Goal: Find contact information: Obtain details needed to contact an individual or organization

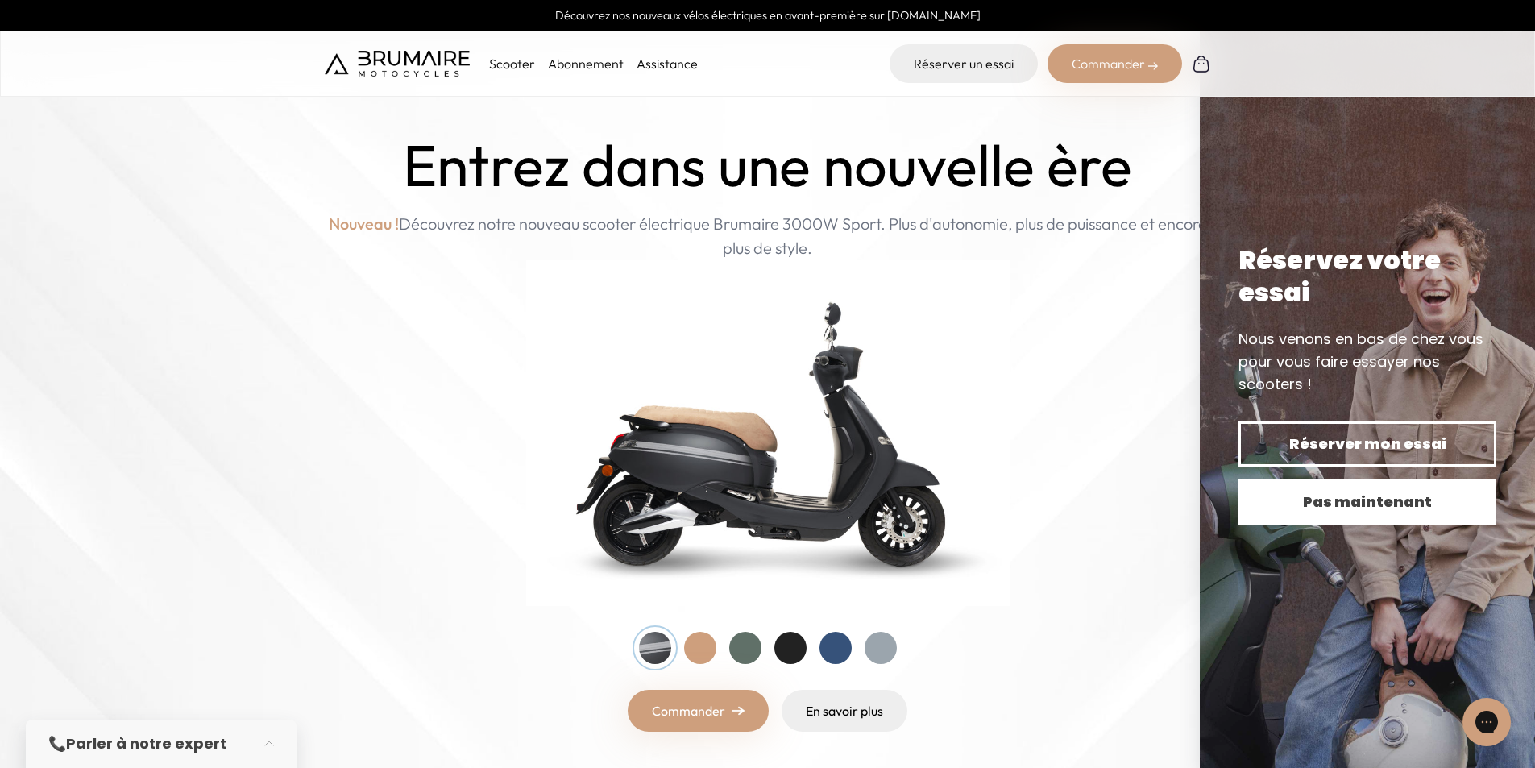
click at [1346, 497] on span "Pas maintenant" at bounding box center [1366, 502] width 201 height 23
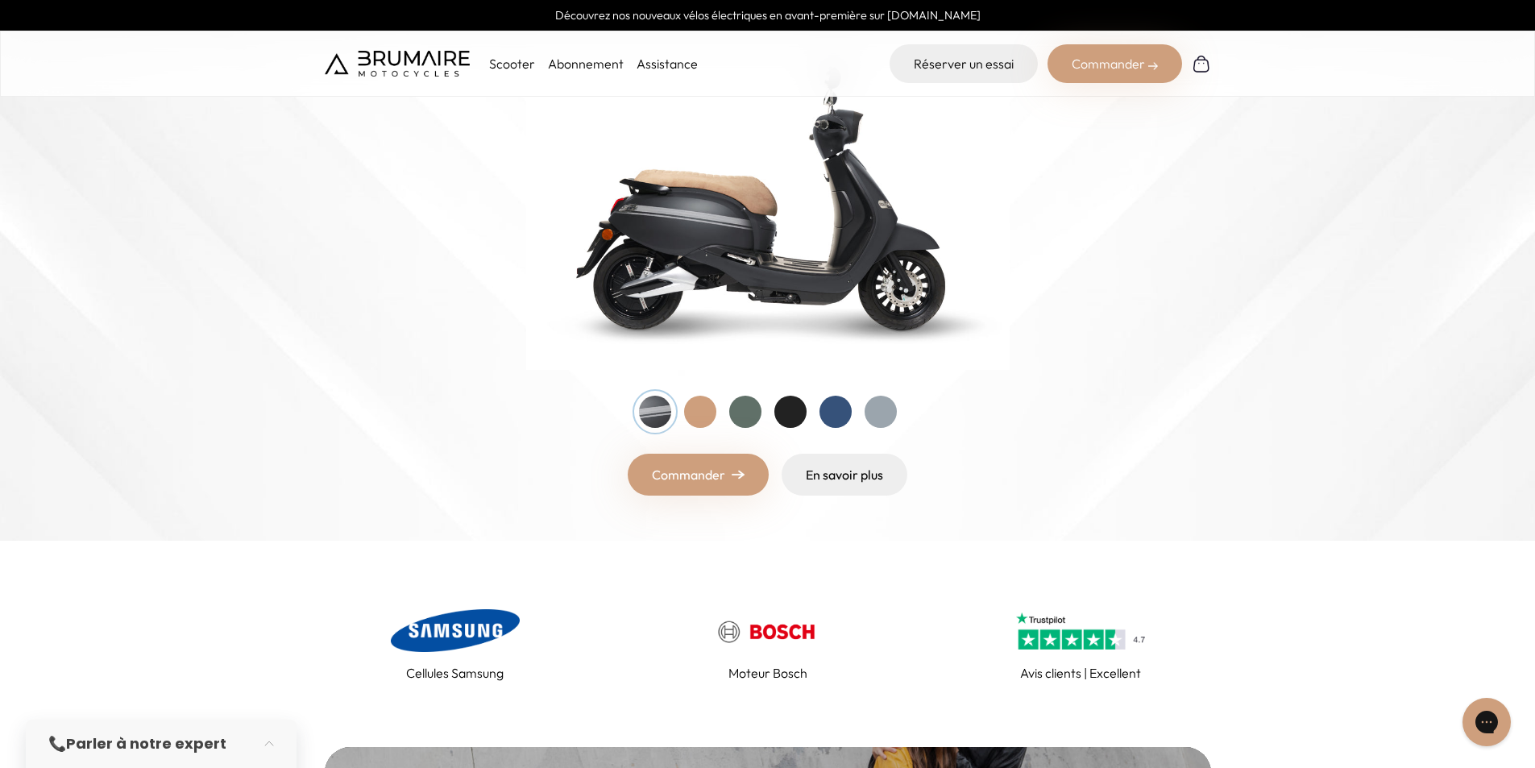
scroll to position [564, 0]
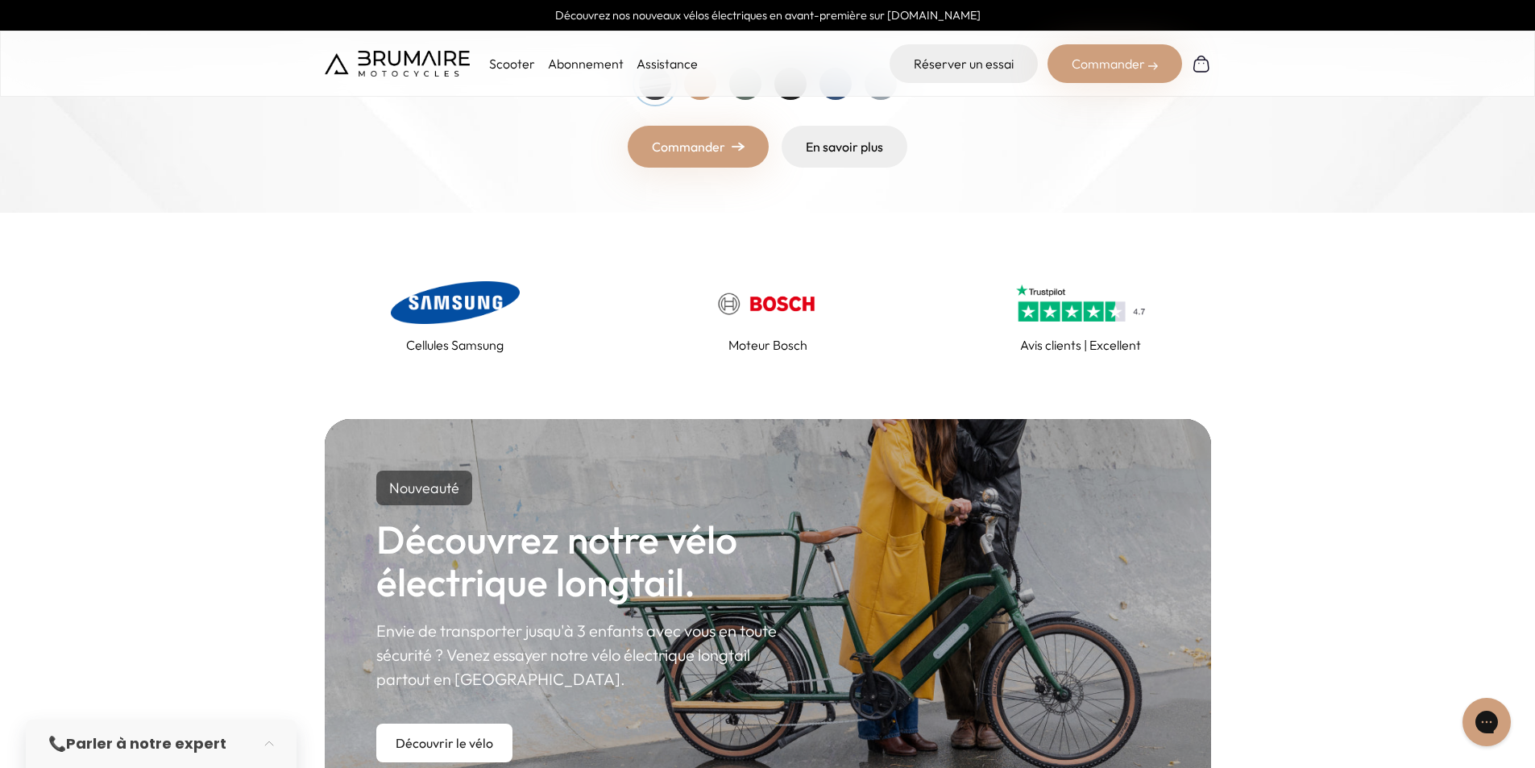
click at [226, 736] on div "📞 Parler à notre expert" at bounding box center [144, 743] width 193 height 23
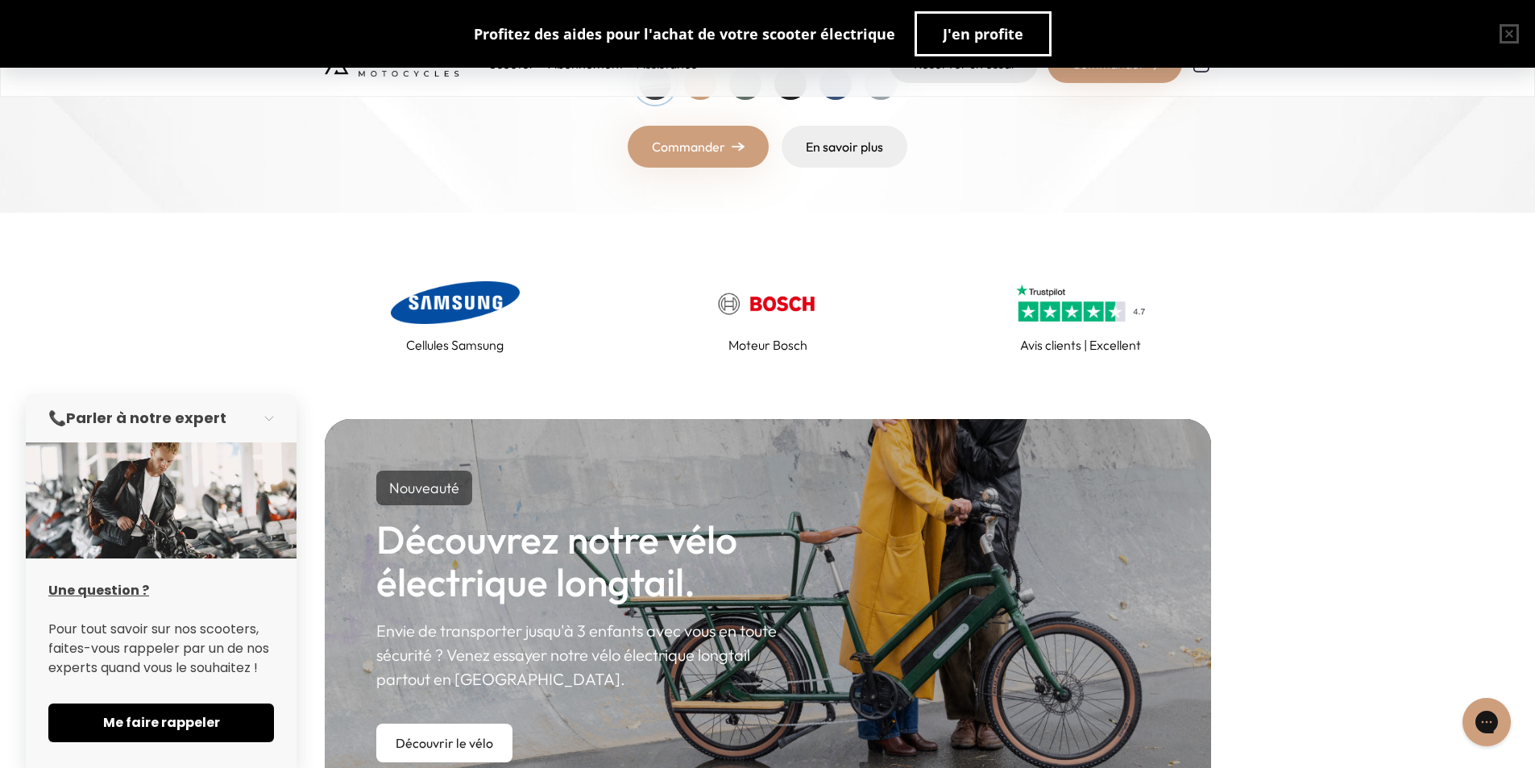
click at [234, 419] on div "📞 Parler à notre expert" at bounding box center [144, 418] width 193 height 23
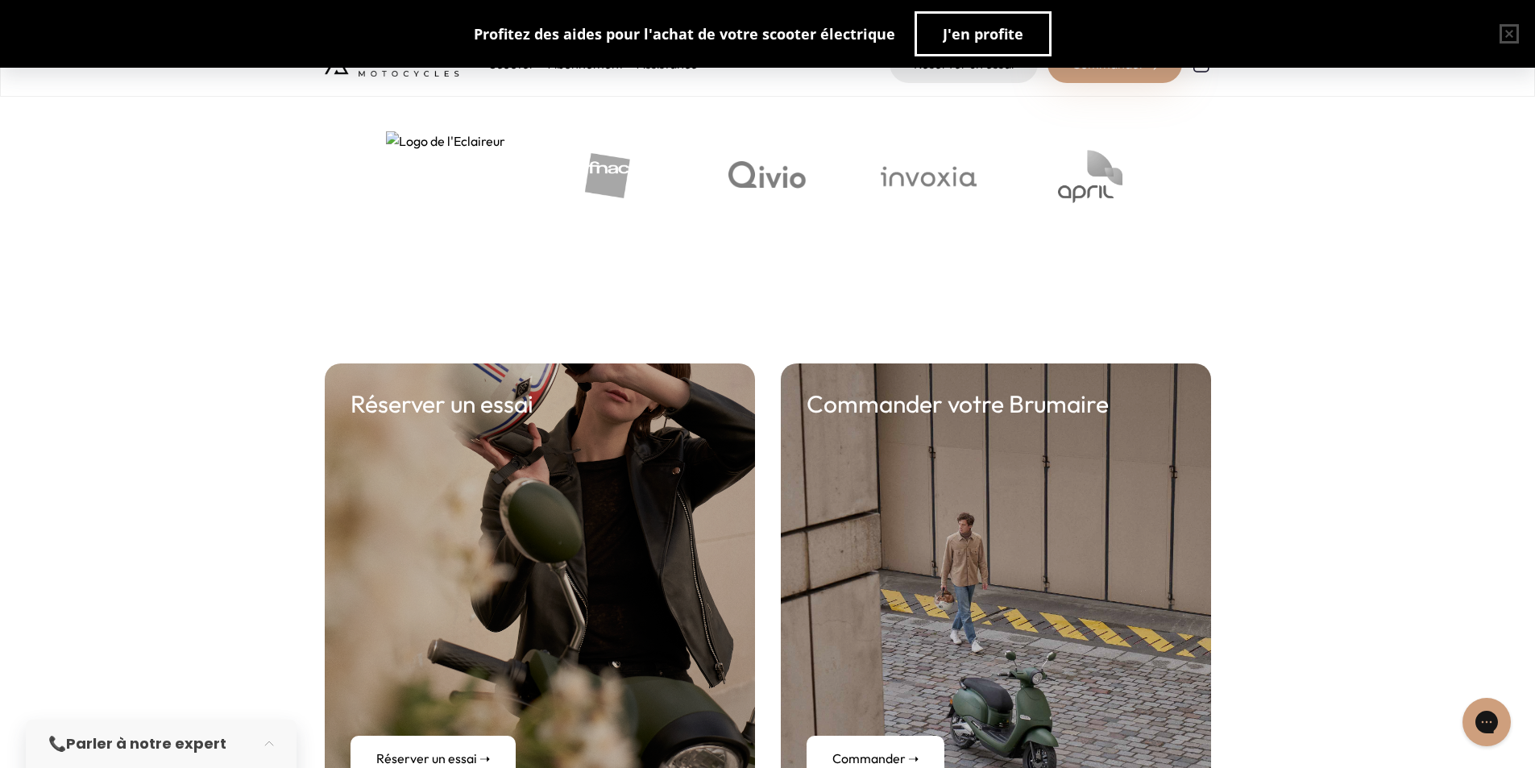
scroll to position [6522, 0]
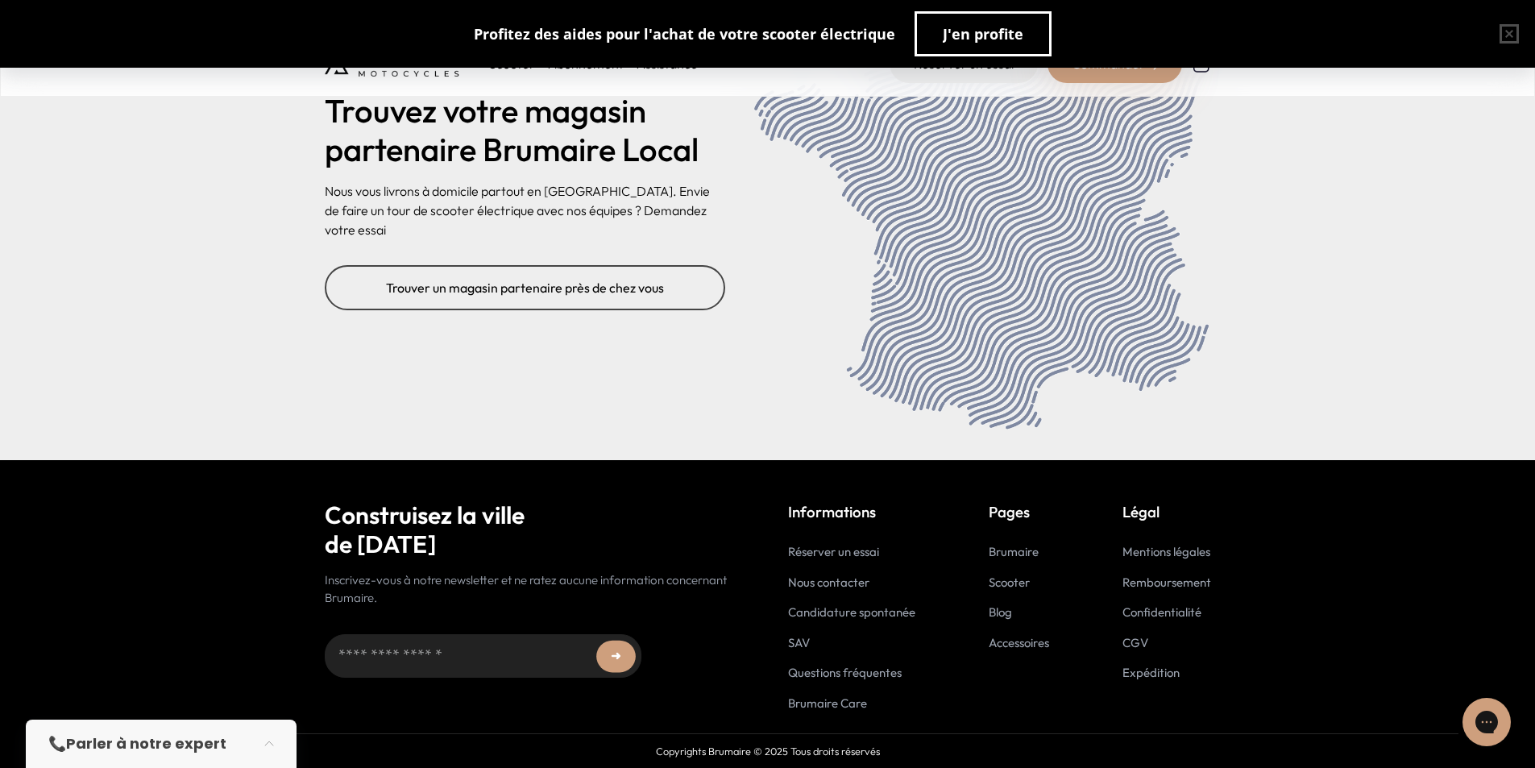
click at [852, 578] on link "Nous contacter" at bounding box center [828, 581] width 81 height 15
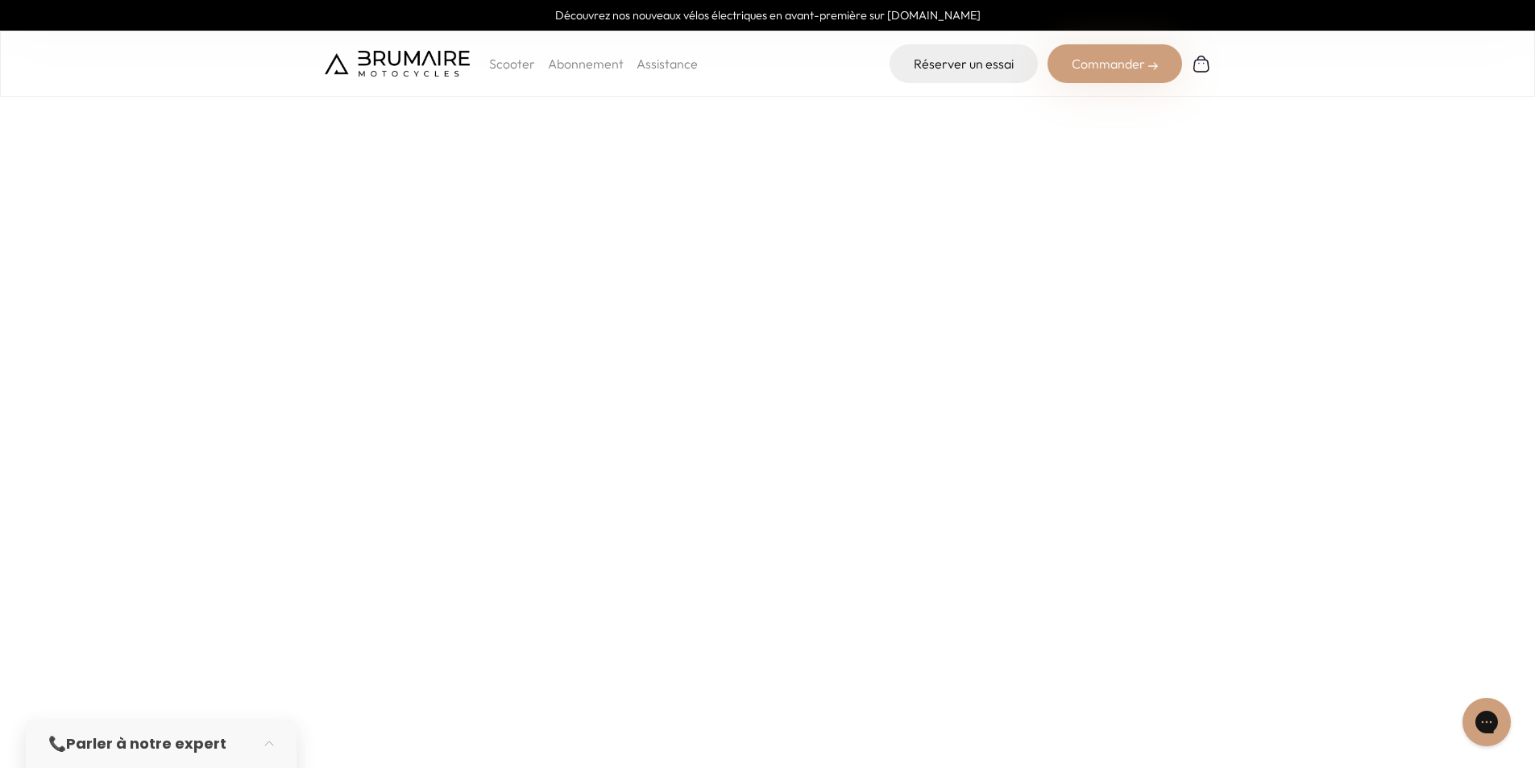
click at [370, 72] on img at bounding box center [397, 64] width 145 height 26
